Goal: Find specific page/section: Find specific page/section

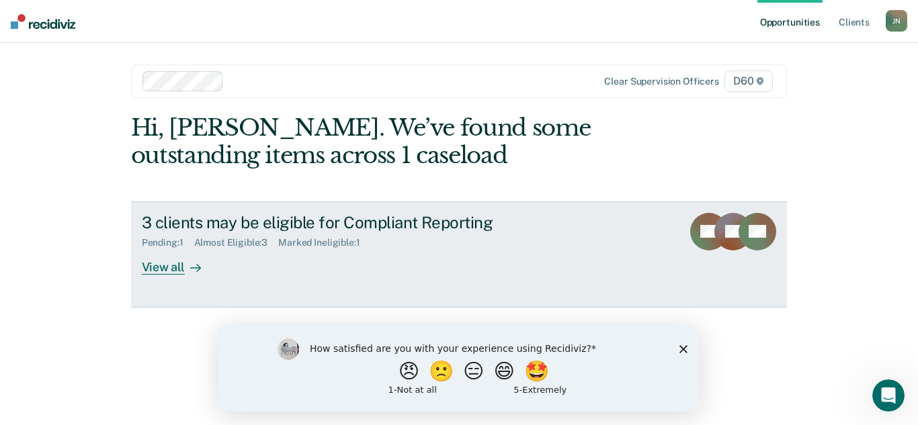
click at [171, 273] on div "View all" at bounding box center [179, 262] width 75 height 26
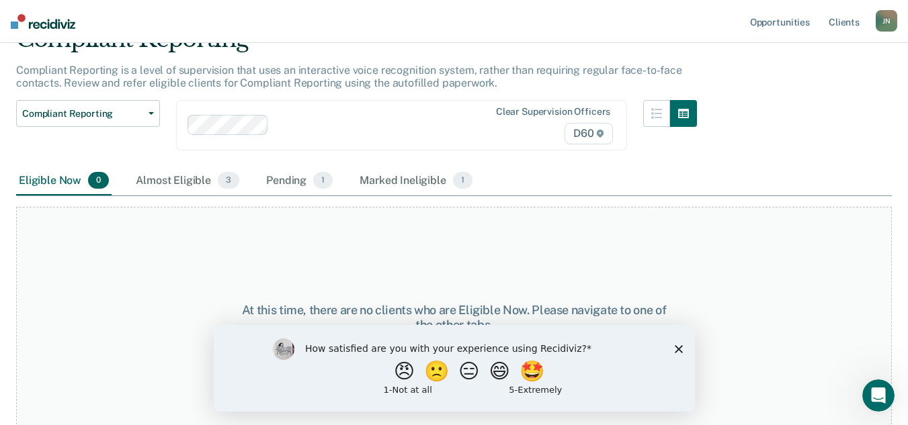
scroll to position [70, 0]
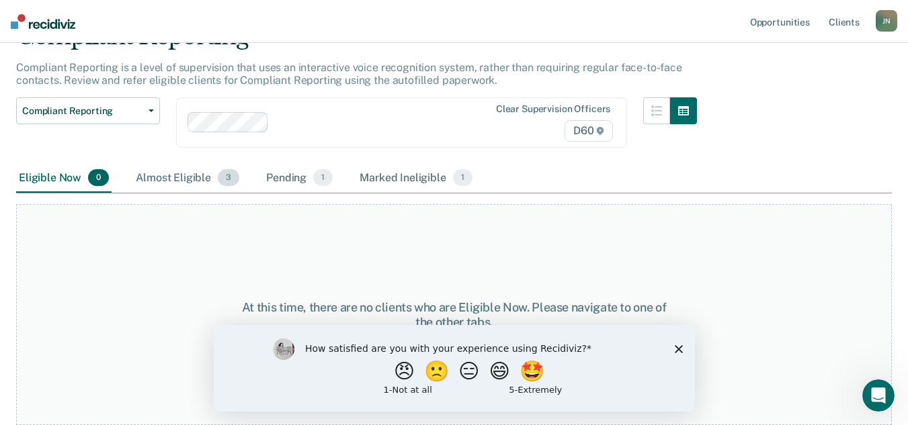
click at [183, 177] on div "Almost Eligible 3" at bounding box center [187, 179] width 109 height 30
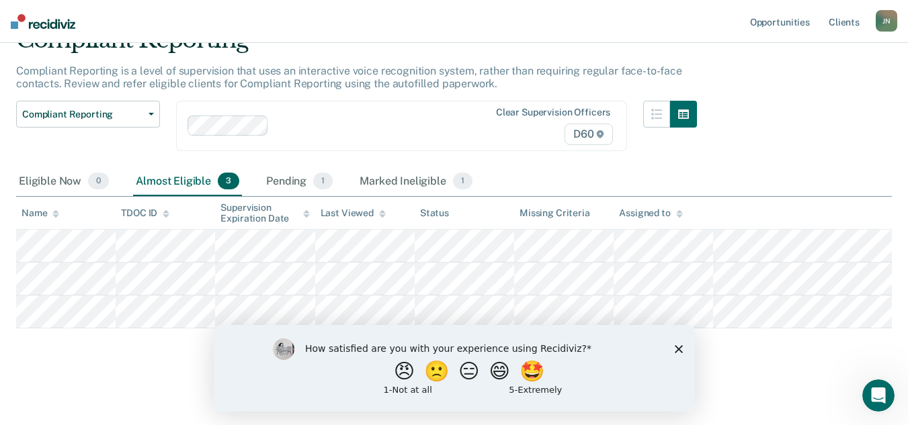
scroll to position [103, 0]
click at [295, 167] on div "Pending 1" at bounding box center [299, 182] width 72 height 30
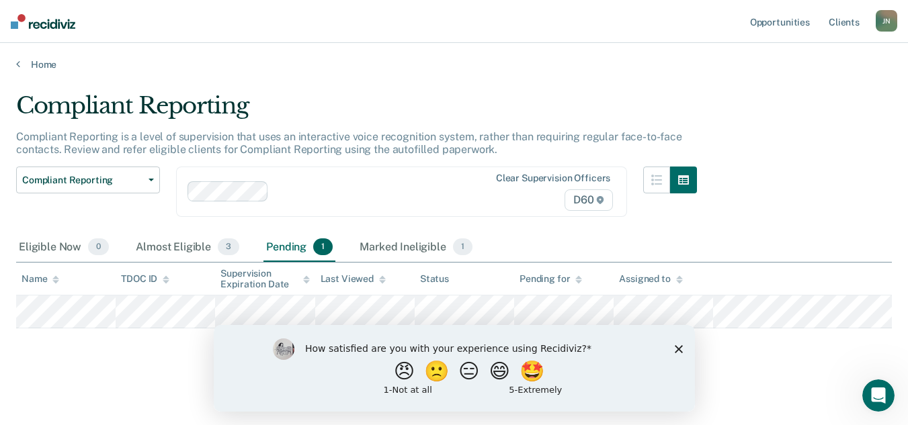
scroll to position [1, 0]
click at [412, 246] on div "Marked Ineligible 1" at bounding box center [416, 248] width 118 height 30
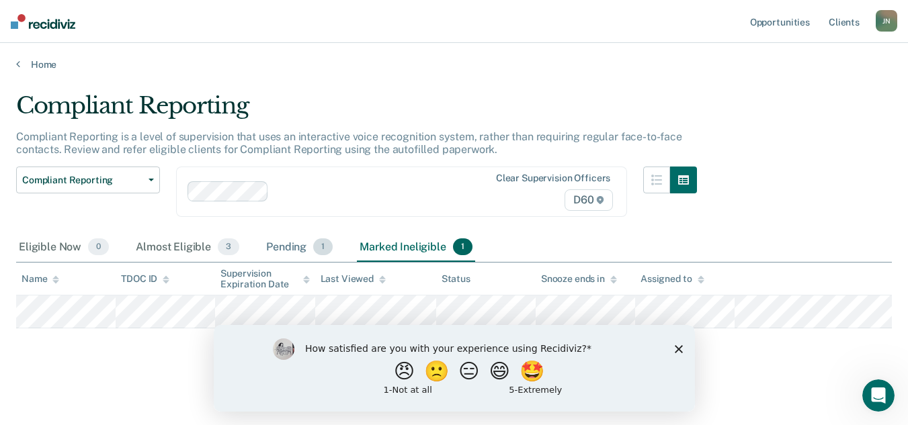
click at [296, 254] on div "Pending 1" at bounding box center [299, 248] width 72 height 30
click at [167, 250] on div "Almost Eligible 3" at bounding box center [187, 248] width 109 height 30
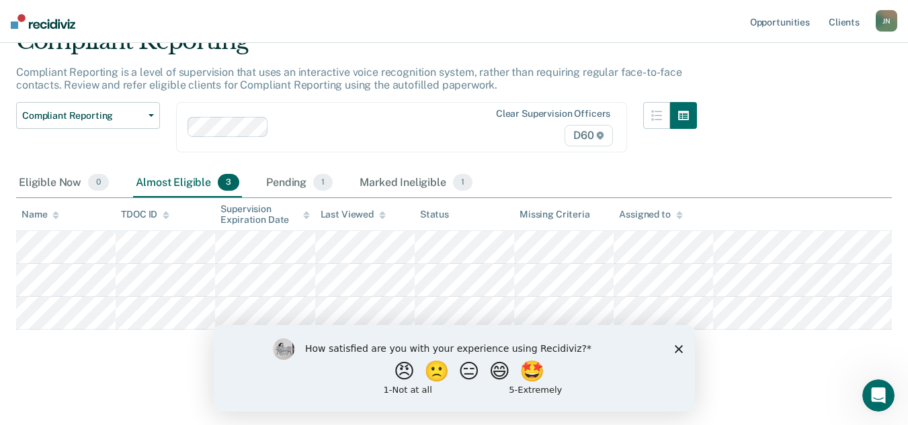
scroll to position [0, 0]
